Goal: Task Accomplishment & Management: Use online tool/utility

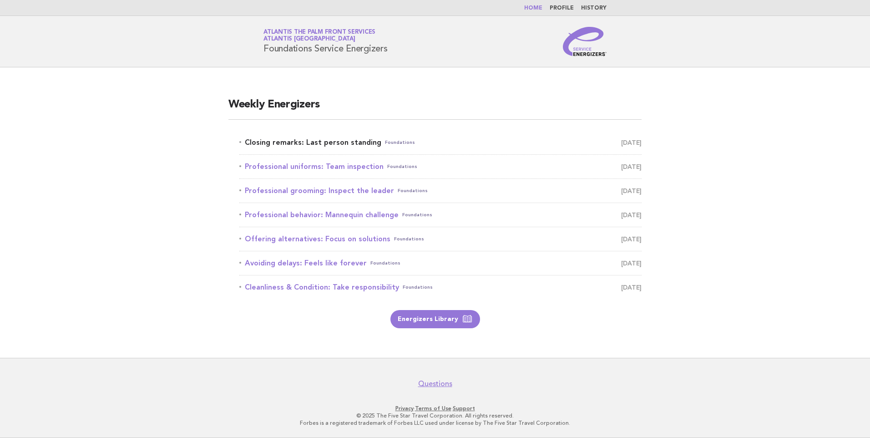
click at [339, 138] on link "Closing remarks: Last person standing Foundations [DATE]" at bounding box center [440, 142] width 402 height 13
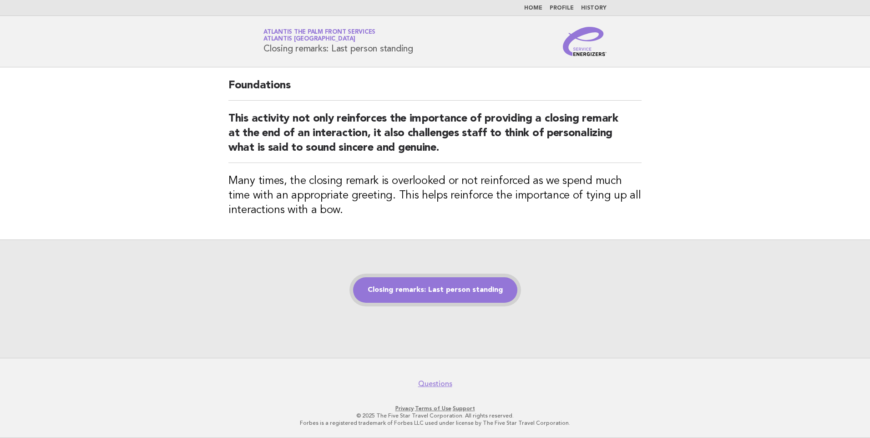
click at [429, 296] on link "Closing remarks: Last person standing" at bounding box center [435, 289] width 164 height 25
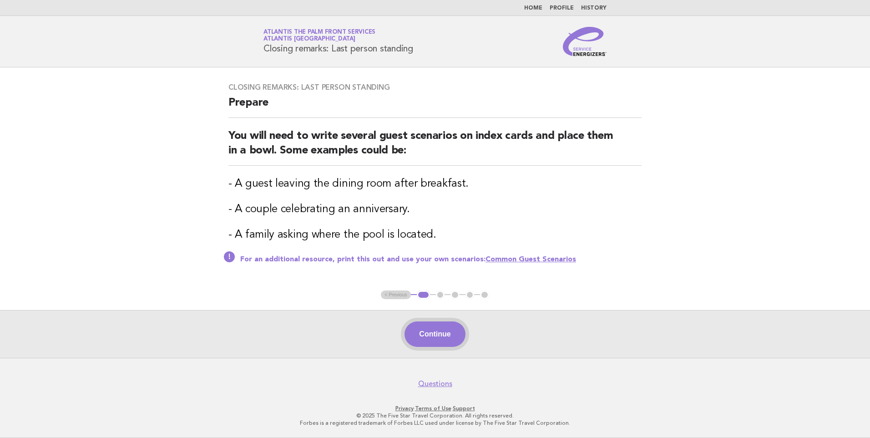
click at [431, 325] on button "Continue" at bounding box center [435, 333] width 61 height 25
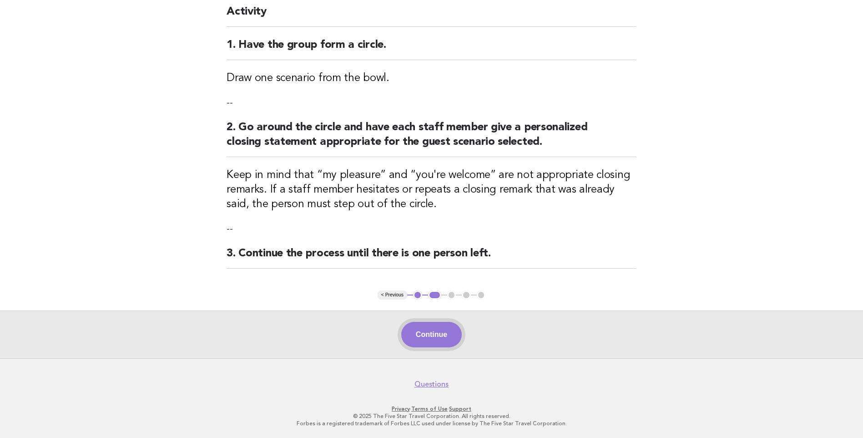
click at [442, 336] on button "Continue" at bounding box center [431, 334] width 61 height 25
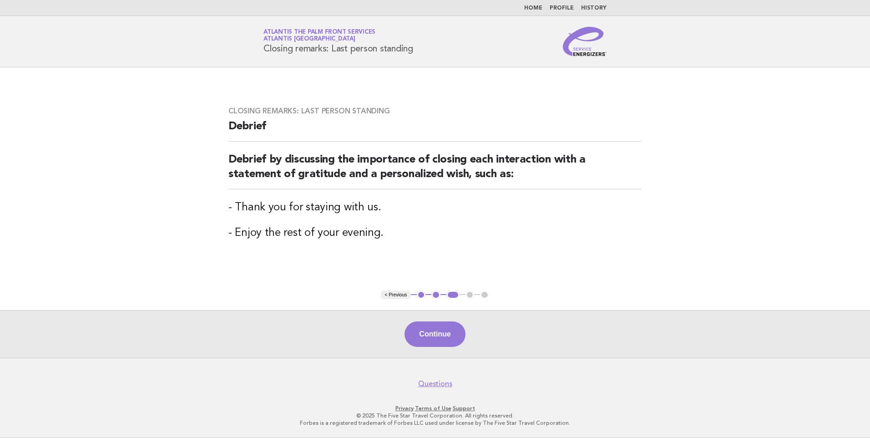
click at [442, 336] on button "Continue" at bounding box center [435, 333] width 61 height 25
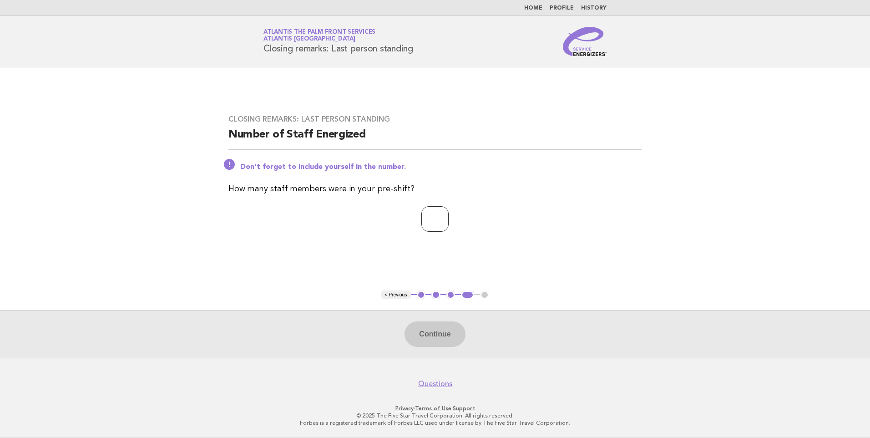
click at [435, 219] on input "number" at bounding box center [434, 218] width 27 height 25
type input "*"
click at [433, 333] on button "Continue" at bounding box center [435, 333] width 61 height 25
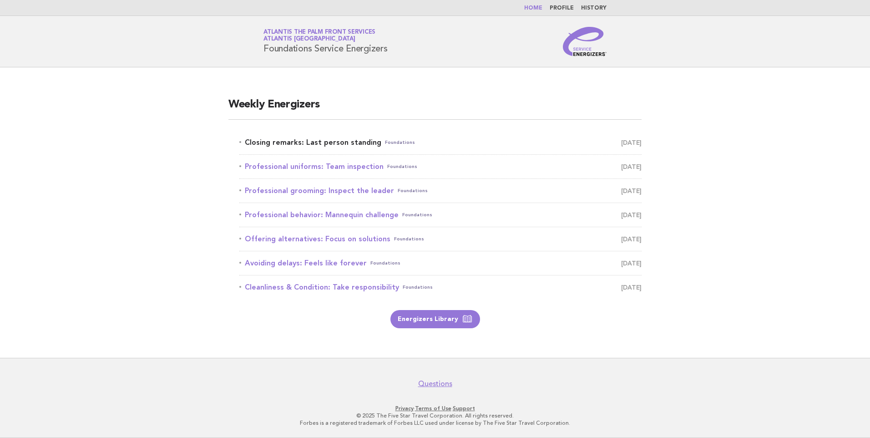
click at [320, 142] on link "Closing remarks: Last person standing Foundations [DATE]" at bounding box center [440, 142] width 402 height 13
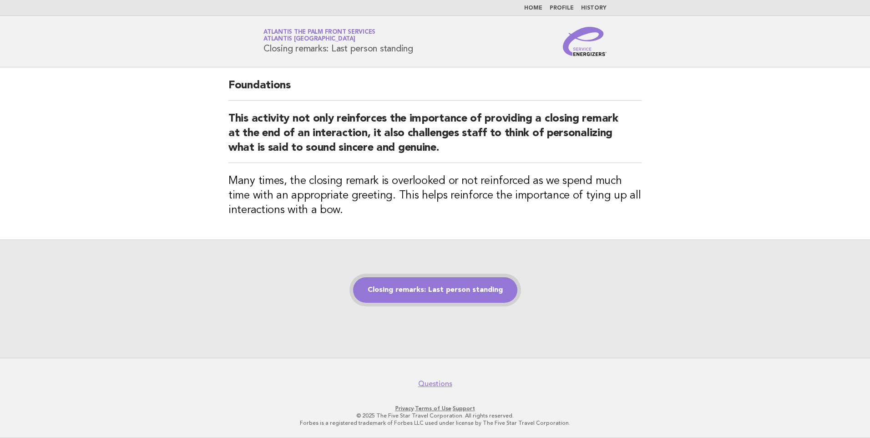
click at [456, 289] on link "Closing remarks: Last person standing" at bounding box center [435, 289] width 164 height 25
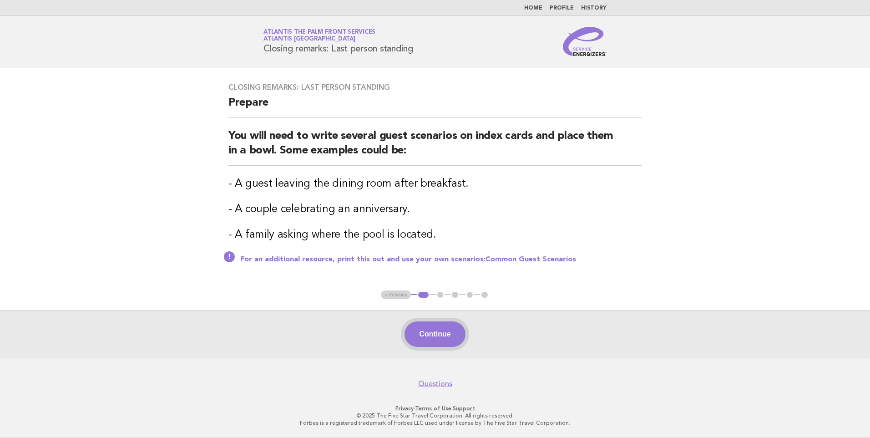
click at [445, 328] on button "Continue" at bounding box center [435, 333] width 61 height 25
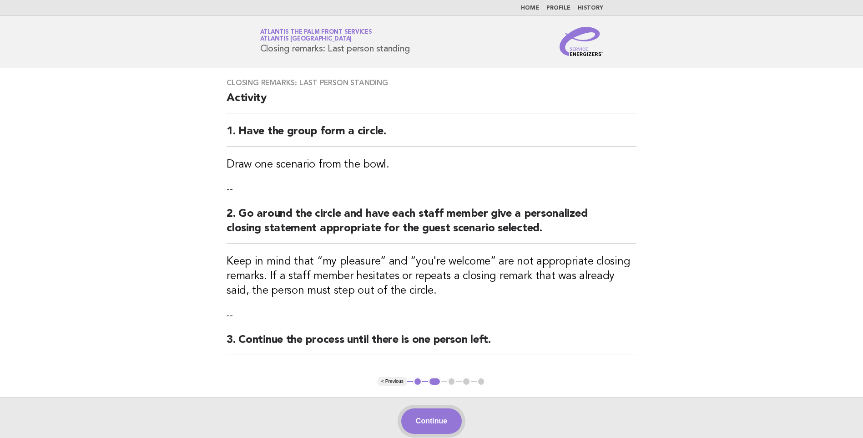
click at [430, 418] on button "Continue" at bounding box center [431, 420] width 61 height 25
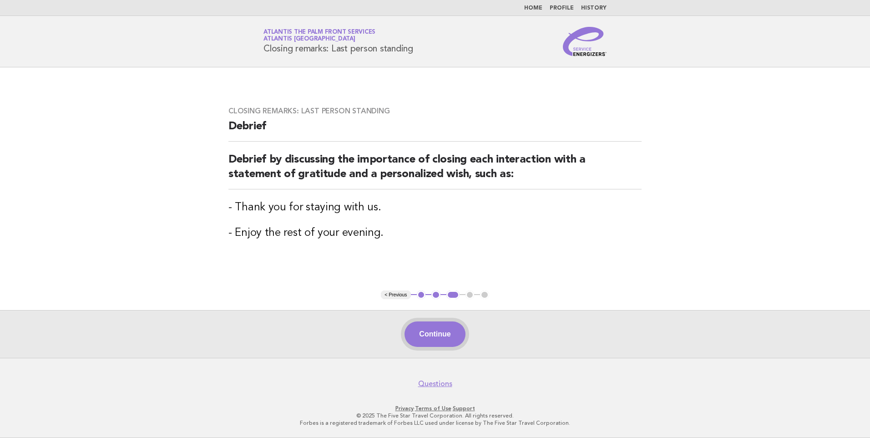
click at [446, 337] on button "Continue" at bounding box center [435, 333] width 61 height 25
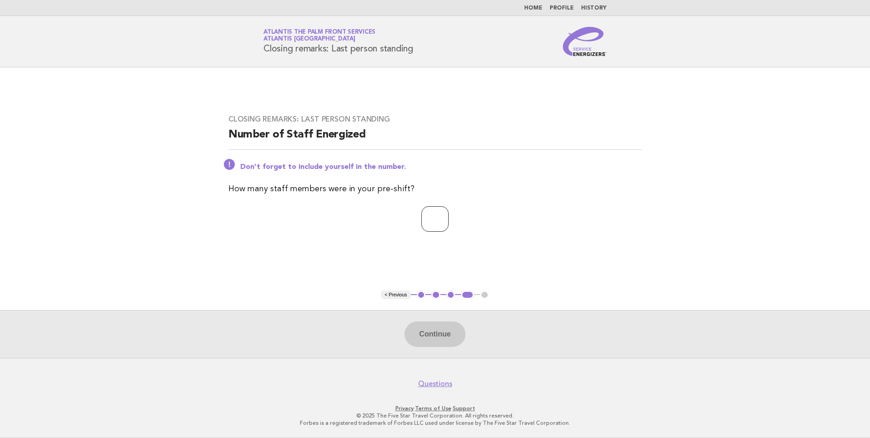
click at [423, 213] on input "number" at bounding box center [434, 218] width 27 height 25
type input "*"
click at [450, 336] on button "Continue" at bounding box center [435, 333] width 61 height 25
